Goal: Complete application form

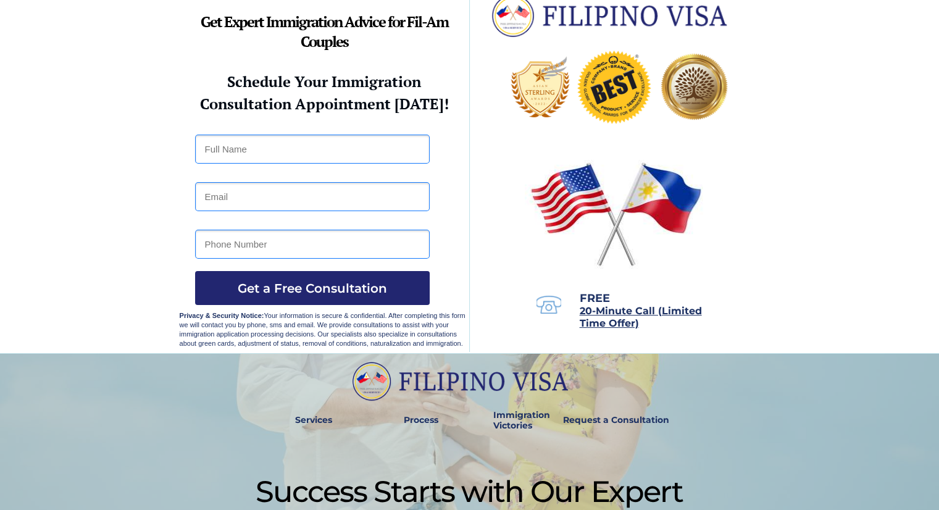
scroll to position [23, 0]
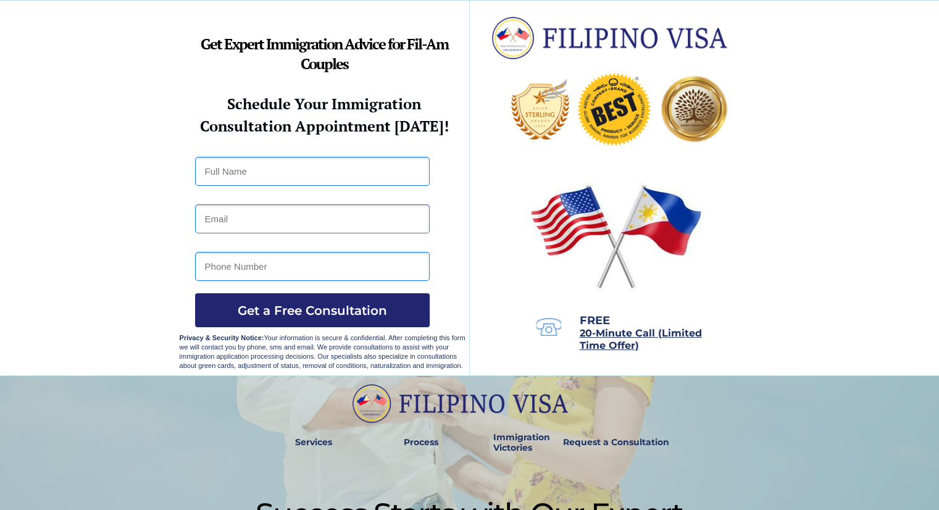
click at [304, 172] on input "text" at bounding box center [312, 171] width 235 height 29
type input "Claudine Mejoy Perero"
type input "claudineperero2@gmail.com"
type input "09672164056"
click at [294, 316] on span "Get a Free Consultation" at bounding box center [312, 310] width 235 height 15
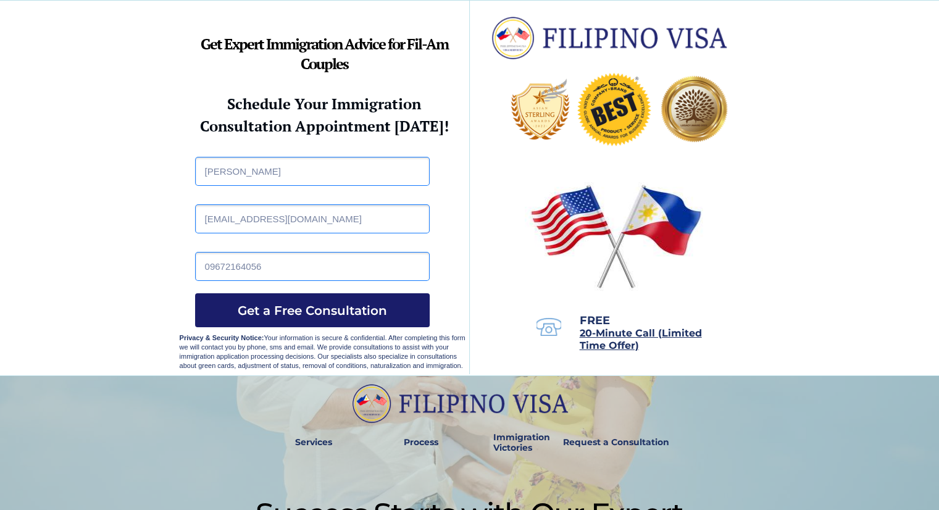
click at [280, 304] on span "Get a Free Consultation" at bounding box center [312, 310] width 235 height 15
click at [316, 297] on button "Get a Free Consultation" at bounding box center [312, 310] width 235 height 34
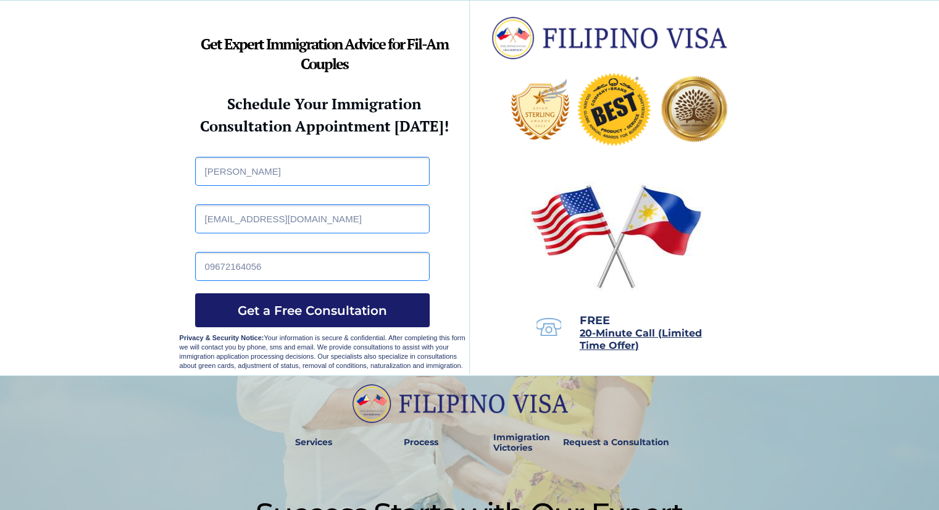
drag, startPoint x: 399, startPoint y: 321, endPoint x: 383, endPoint y: 323, distance: 15.5
click at [398, 321] on button "Get a Free Consultation" at bounding box center [312, 310] width 235 height 34
click at [383, 319] on button "Get a Free Consultation" at bounding box center [312, 310] width 235 height 34
click at [387, 317] on button "Get a Free Consultation" at bounding box center [312, 310] width 235 height 34
click at [388, 317] on button "Get a Free Consultation" at bounding box center [312, 310] width 235 height 34
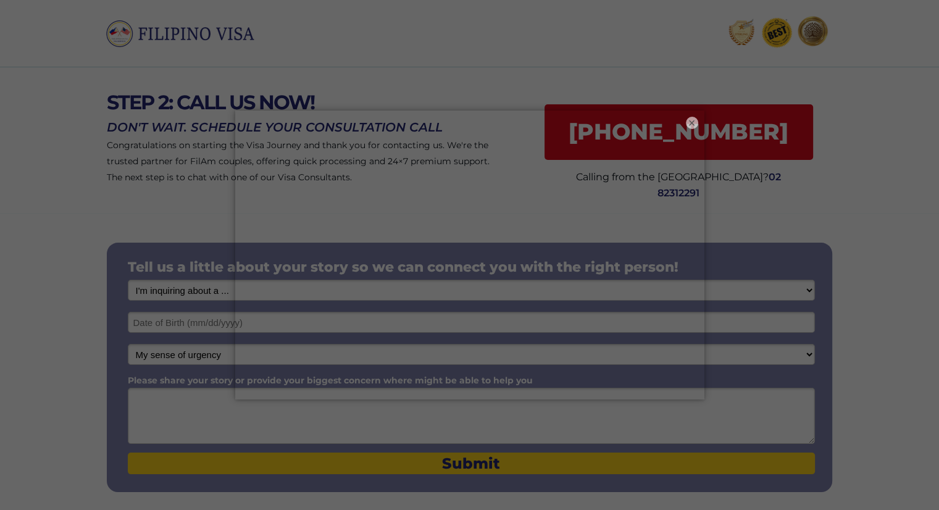
scroll to position [62, 0]
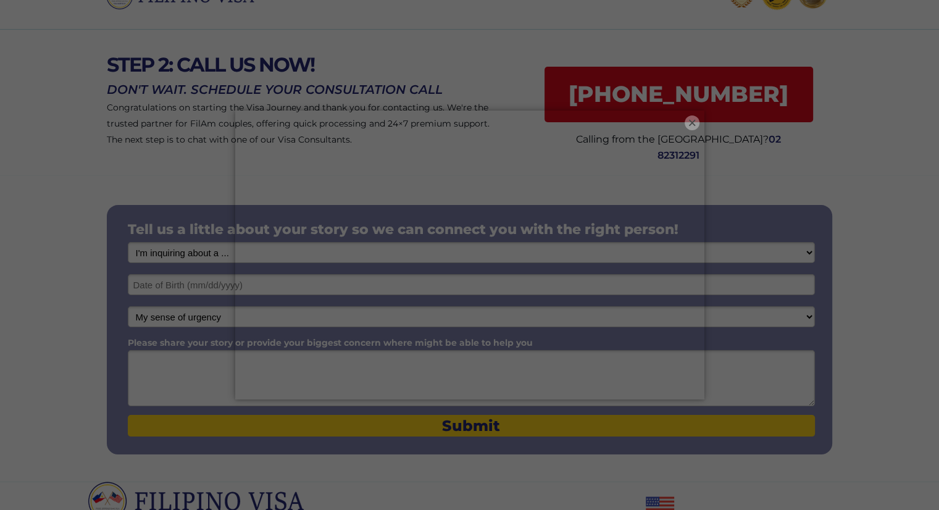
click at [699, 122] on button "×" at bounding box center [692, 122] width 15 height 15
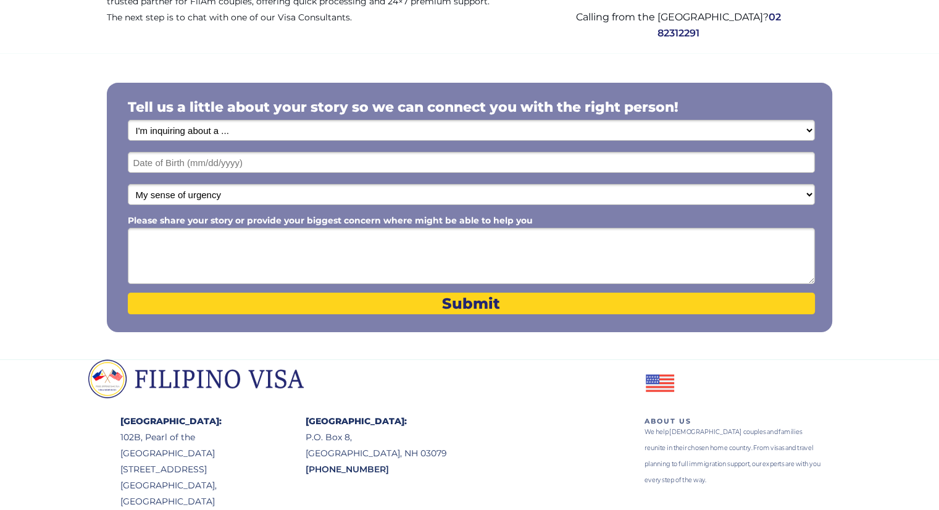
scroll to position [185, 0]
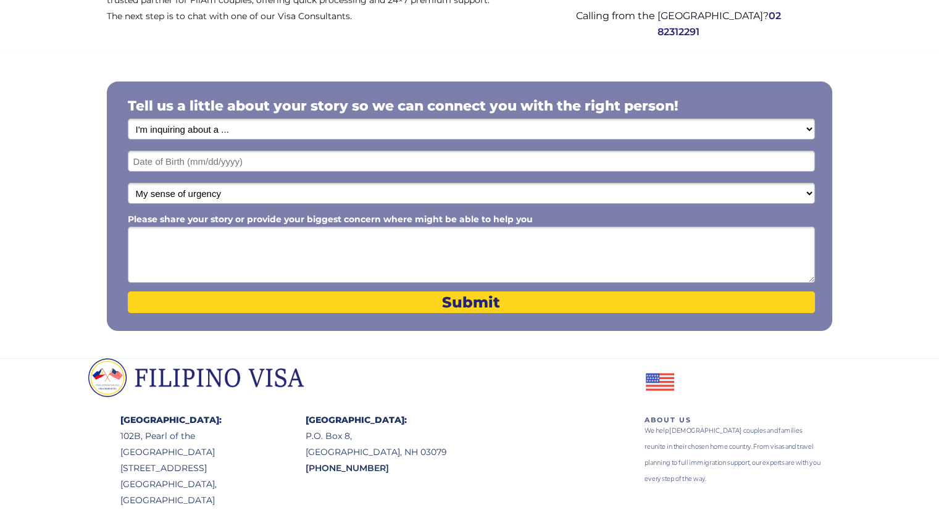
click at [685, 136] on select "I'm inquiring about a ... I don't know or other services Retirement Visa for Th…" at bounding box center [471, 129] width 687 height 21
select select "1794"
click at [128, 126] on select "I'm inquiring about a ... I don't know or other services Retirement Visa for Th…" at bounding box center [471, 129] width 687 height 21
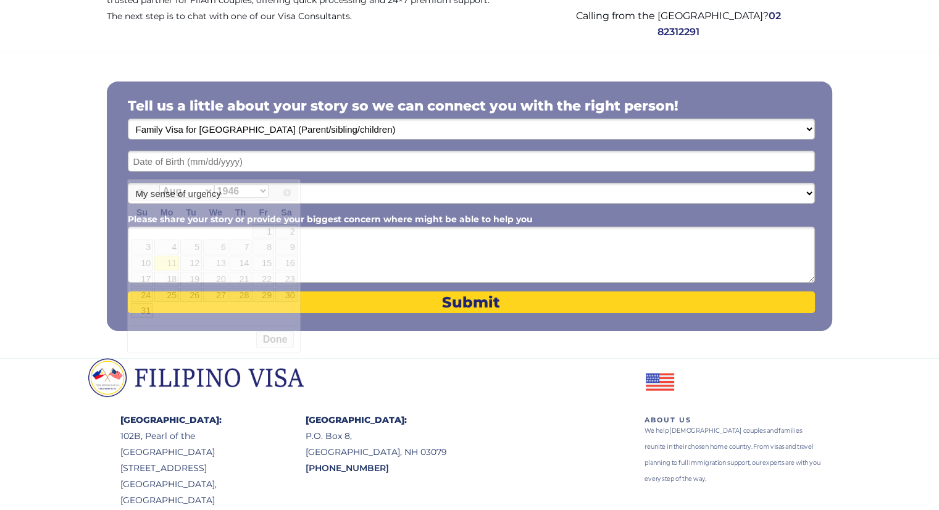
click at [255, 172] on input "text" at bounding box center [471, 161] width 687 height 21
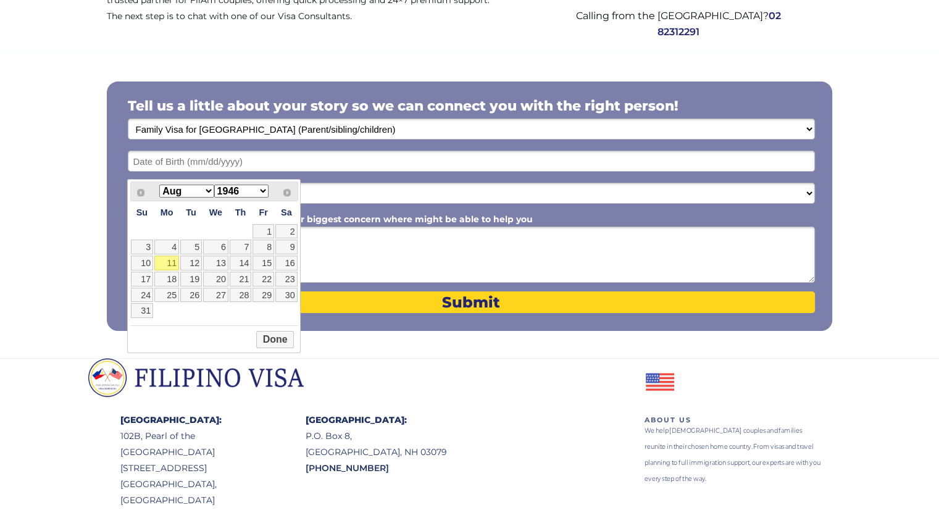
click at [173, 262] on link "11" at bounding box center [166, 263] width 25 height 15
type input "08/11/2025"
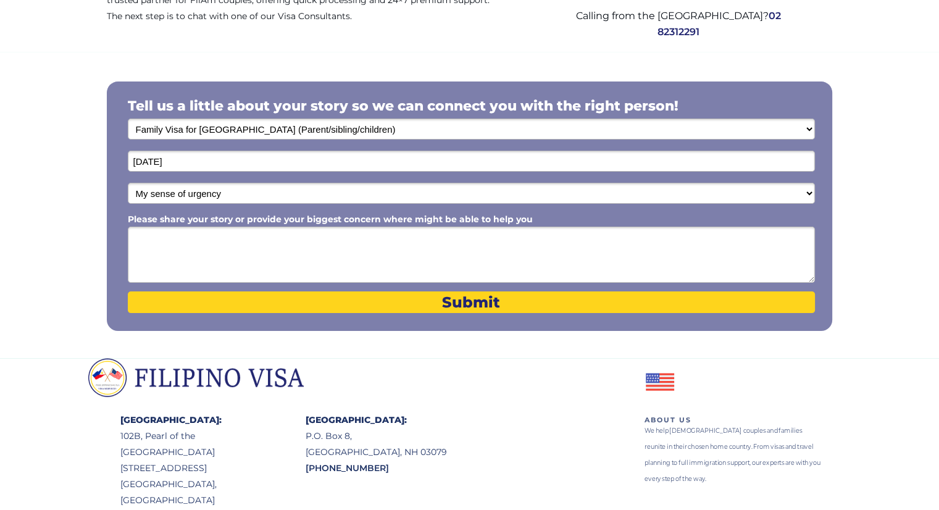
click at [246, 202] on select "My sense of urgency Low Priority - I'm just looking Medium High Priority - I ne…" at bounding box center [471, 193] width 687 height 21
click at [128, 190] on select "My sense of urgency Low Priority - I'm just looking Medium High Priority - I ne…" at bounding box center [471, 193] width 687 height 21
click at [257, 204] on select "My sense of urgency Low Priority - I'm just looking Medium High Priority - I ne…" at bounding box center [471, 193] width 687 height 21
select select "1802"
click at [128, 190] on select "My sense of urgency Low Priority - I'm just looking Medium High Priority - I ne…" at bounding box center [471, 193] width 687 height 21
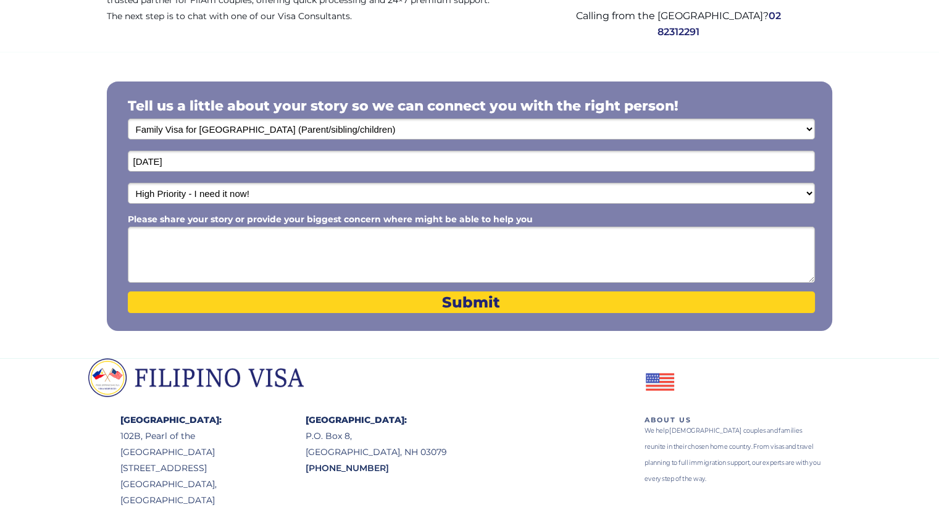
click at [252, 253] on textarea "Please share your story or provide your biggest concern where might be able to …" at bounding box center [471, 255] width 687 height 56
